Goal: Navigation & Orientation: Find specific page/section

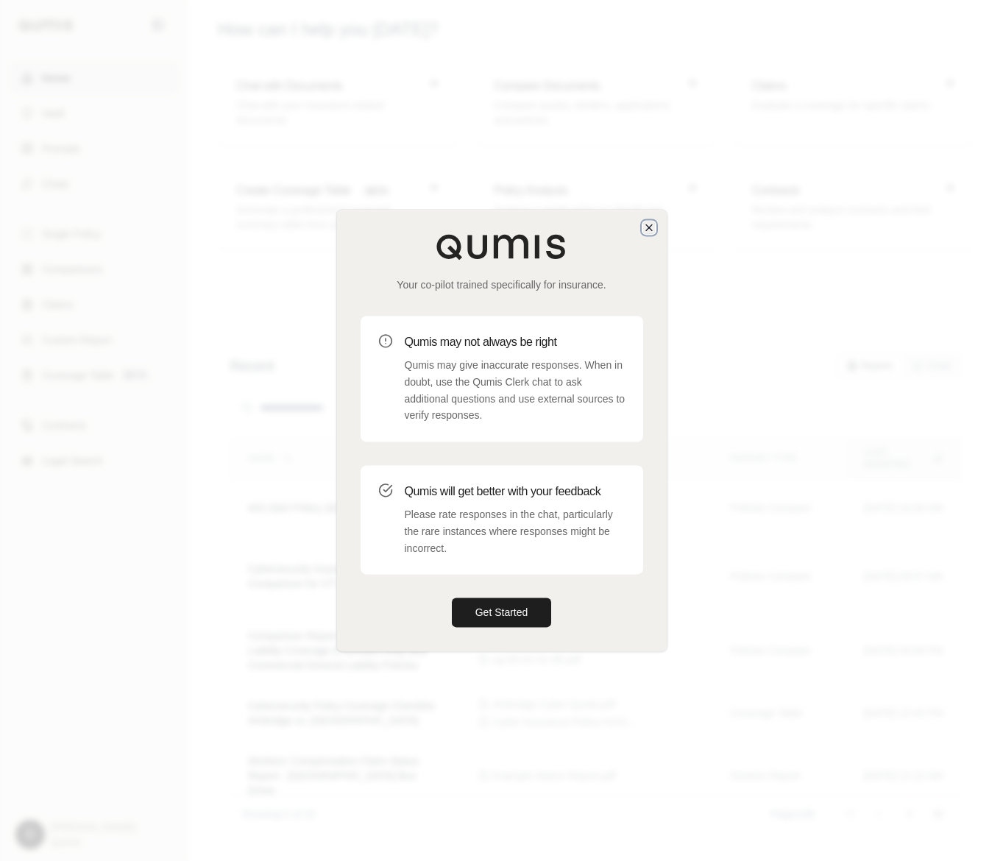
click at [647, 227] on icon "button" at bounding box center [649, 227] width 6 height 6
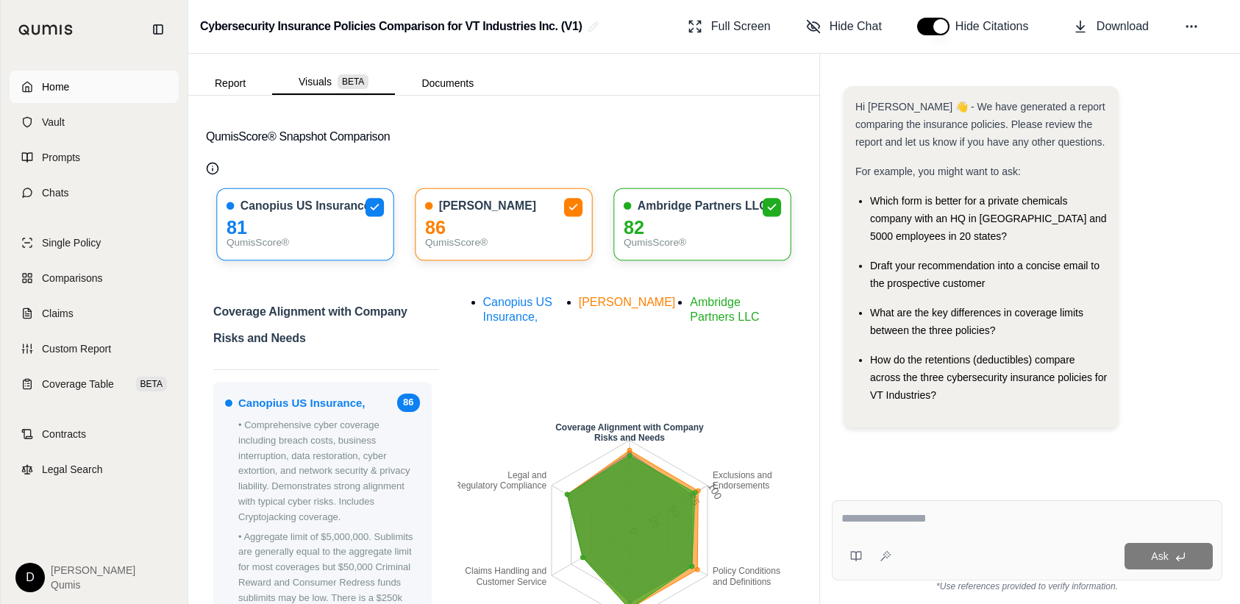
click at [63, 88] on span "Home" at bounding box center [55, 86] width 27 height 15
